Goal: Navigation & Orientation: Find specific page/section

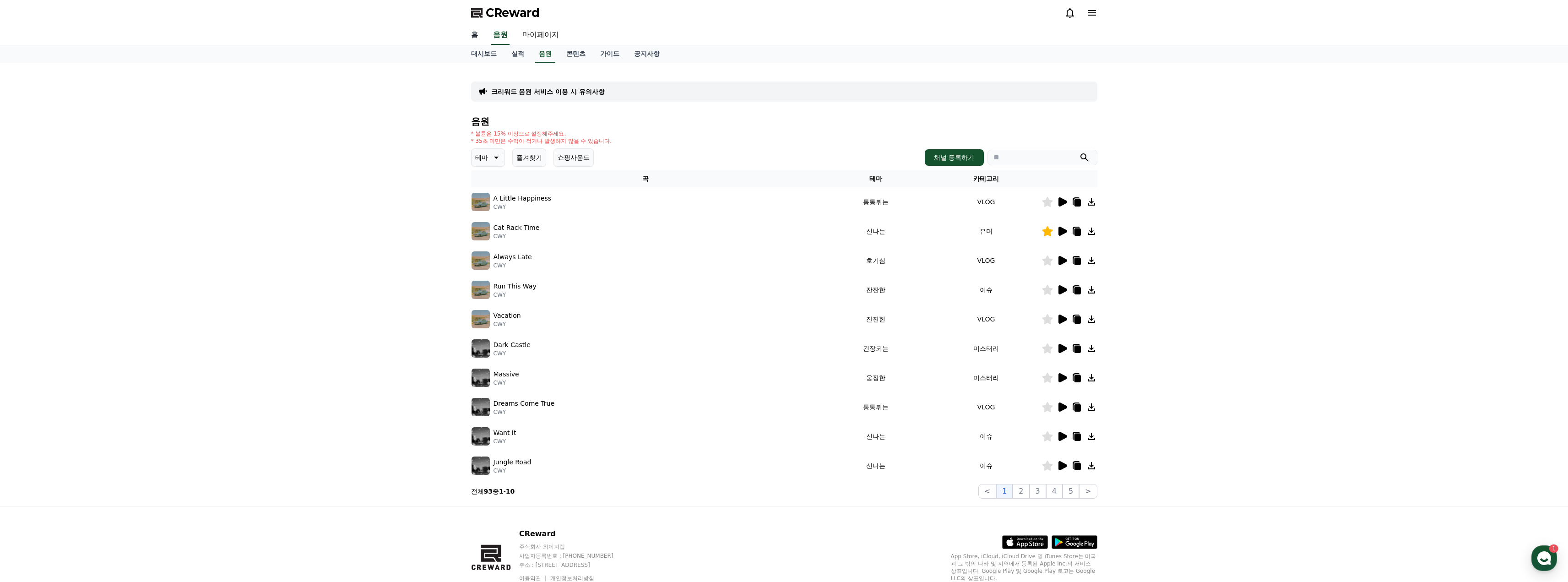
click at [482, 37] on link "홈" at bounding box center [474, 35] width 22 height 20
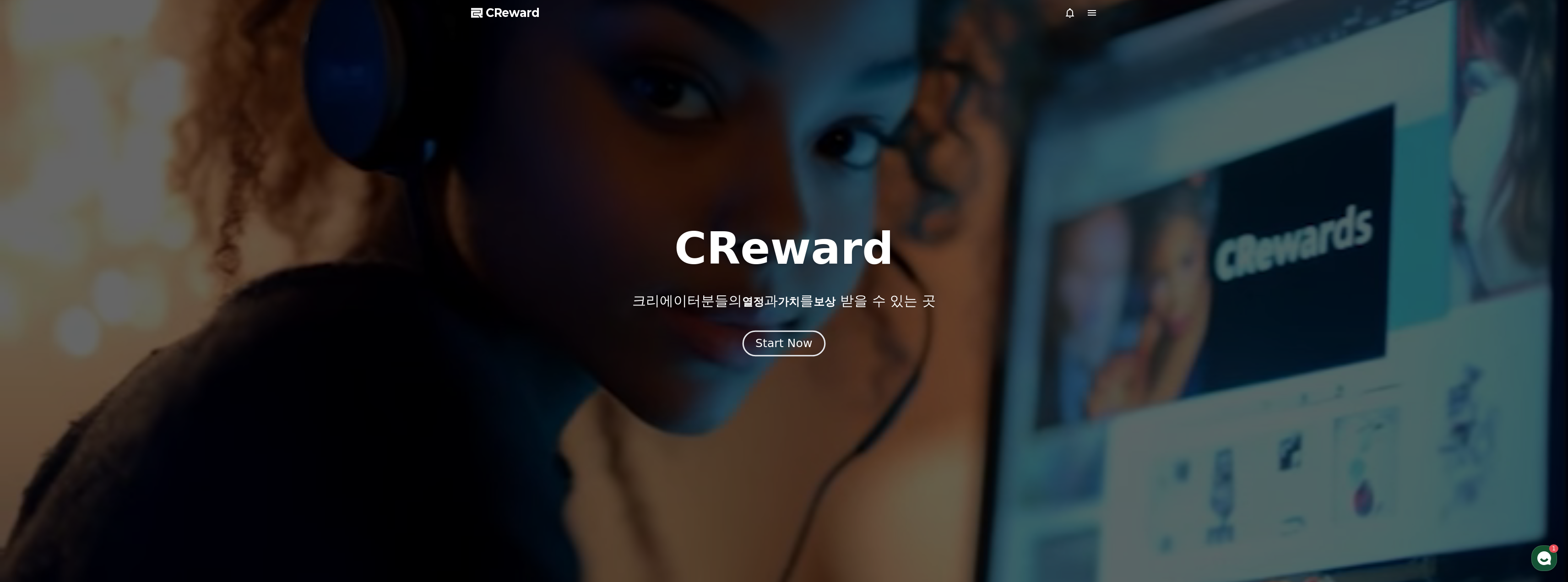
click at [784, 343] on div "Start Now" at bounding box center [783, 343] width 56 height 16
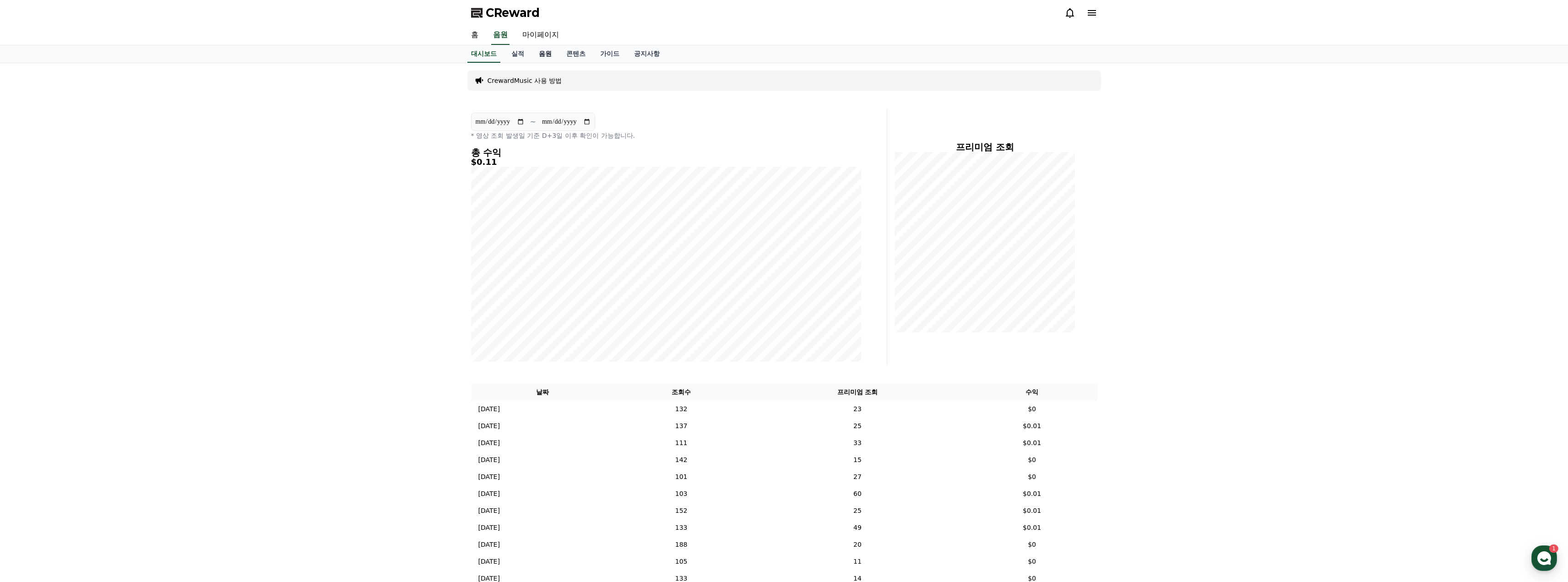
click at [545, 53] on link "음원" at bounding box center [545, 53] width 28 height 17
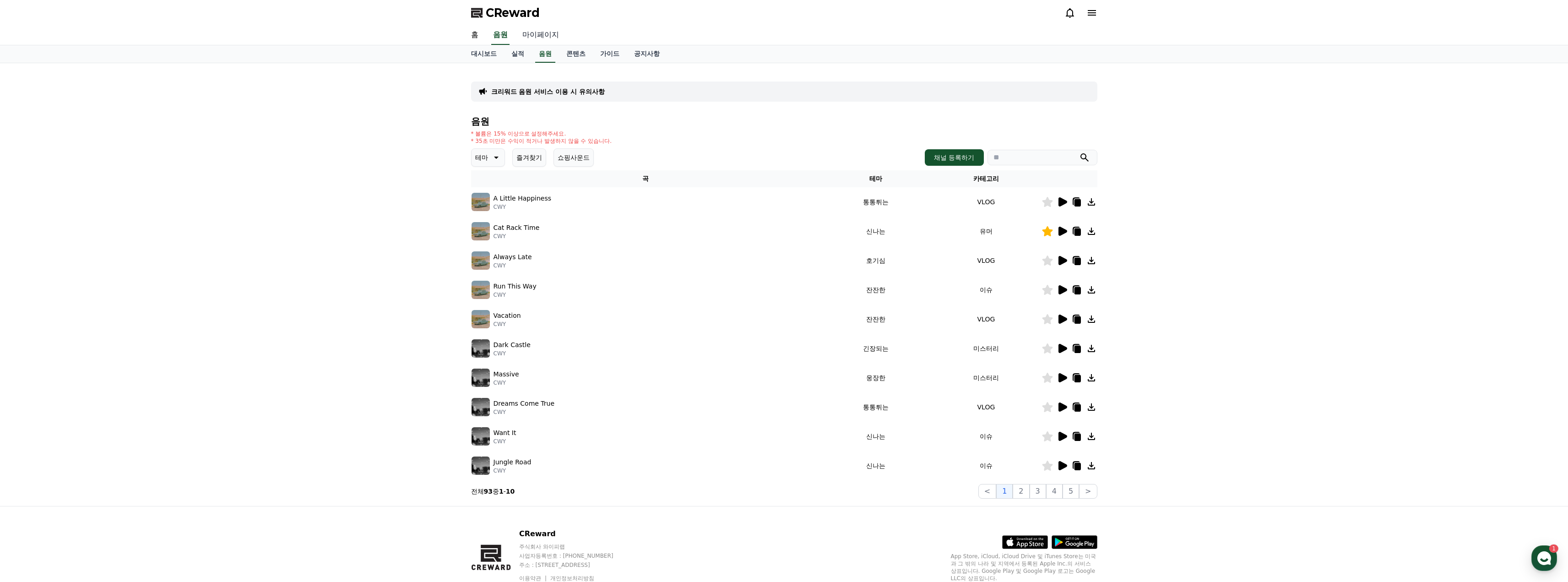
click at [538, 39] on link "마이페이지" at bounding box center [540, 35] width 51 height 20
select select "**********"
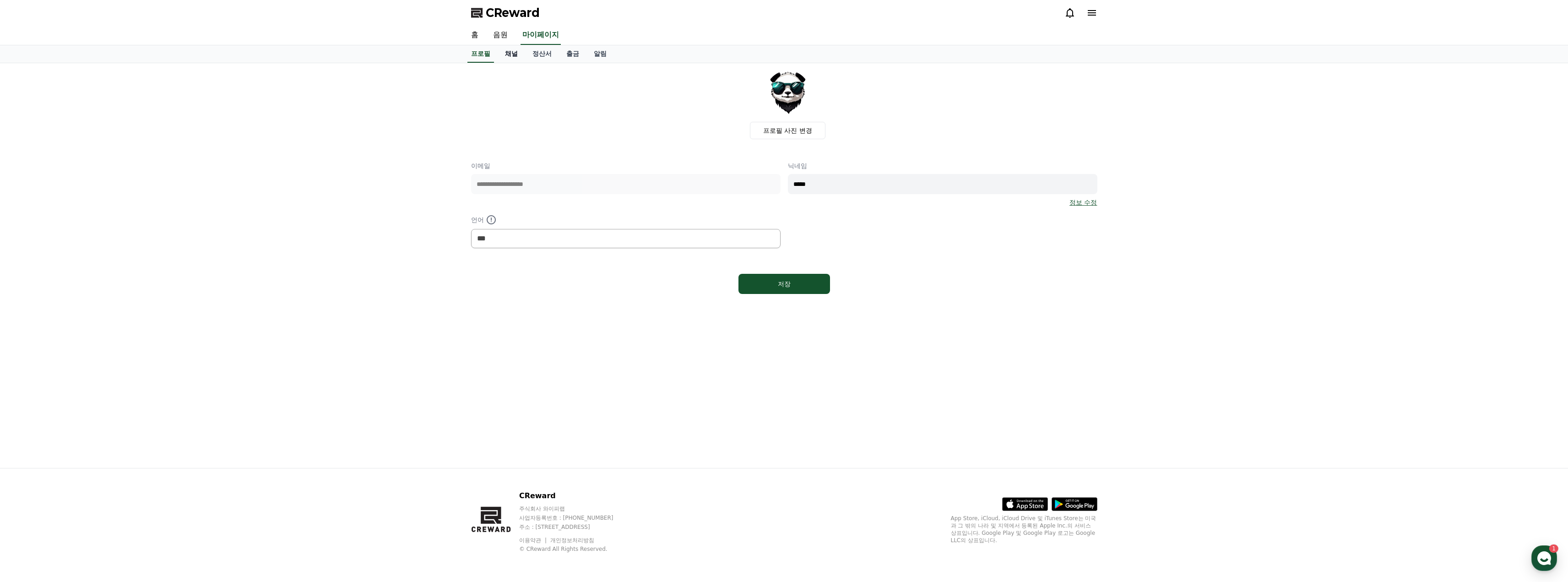
click at [509, 52] on link "채널" at bounding box center [511, 53] width 28 height 17
